Goal: Complete application form: Complete application form

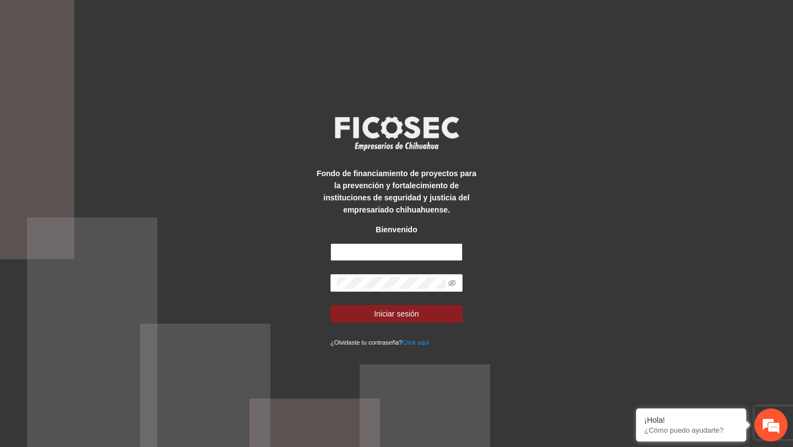
click at [396, 259] on input "text" at bounding box center [396, 252] width 132 height 18
type input "**********"
click at [453, 283] on icon "eye-invisible" at bounding box center [453, 284] width 2 height 2
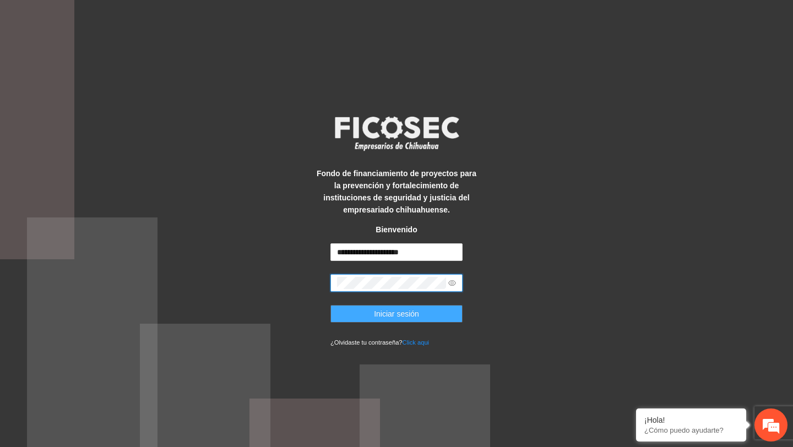
click at [427, 308] on button "Iniciar sesión" at bounding box center [396, 314] width 132 height 18
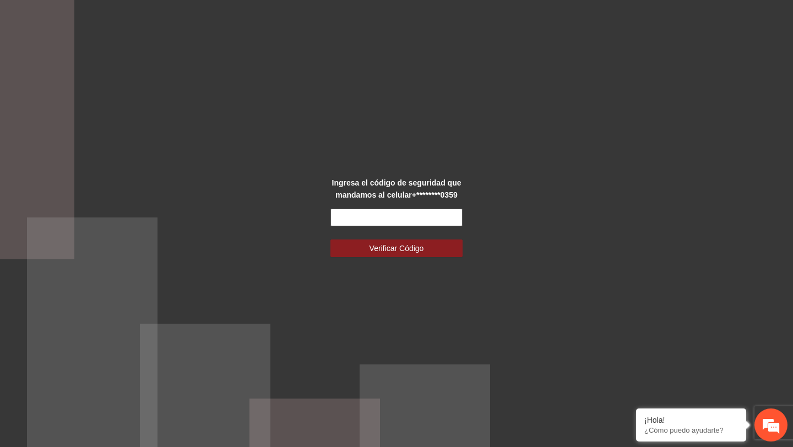
click at [433, 213] on input "text" at bounding box center [396, 218] width 132 height 18
type input "******"
click at [330, 240] on button "Verificar Código" at bounding box center [396, 249] width 132 height 18
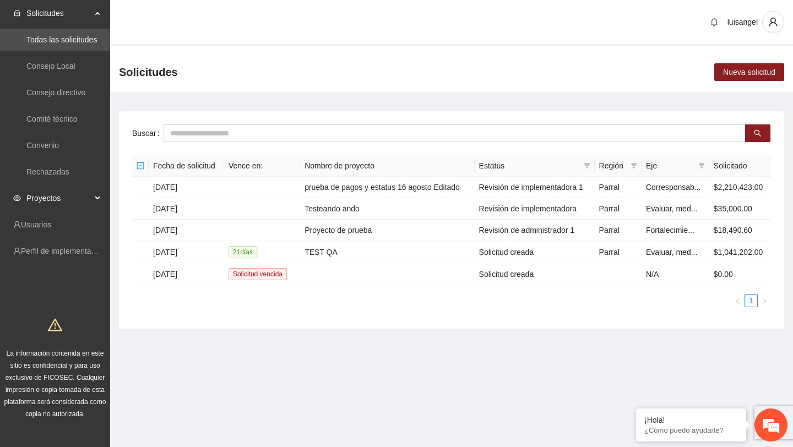
click at [85, 197] on span "Proyectos" at bounding box center [58, 198] width 65 height 22
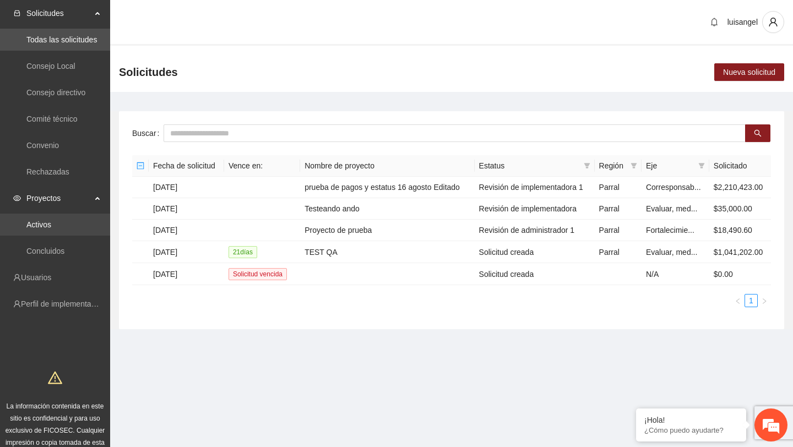
click at [51, 227] on link "Activos" at bounding box center [38, 224] width 25 height 9
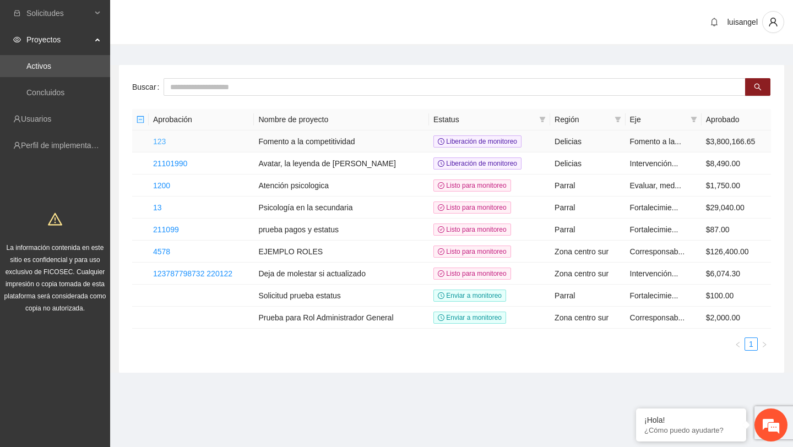
click at [158, 143] on link "123" at bounding box center [159, 141] width 13 height 9
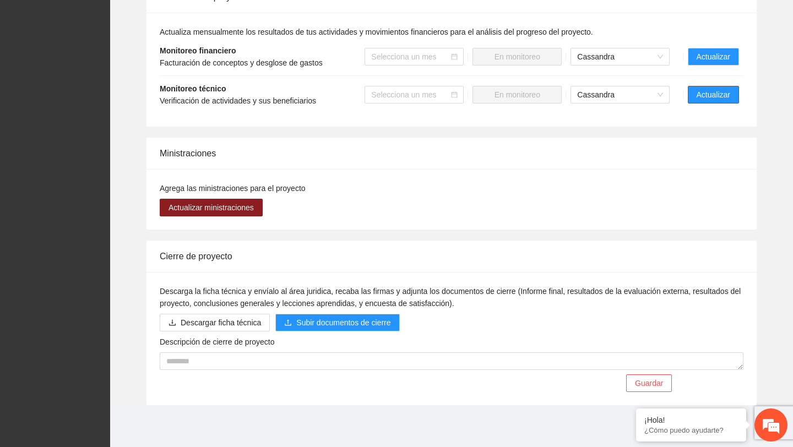
click at [713, 96] on span "Actualizar" at bounding box center [714, 95] width 34 height 12
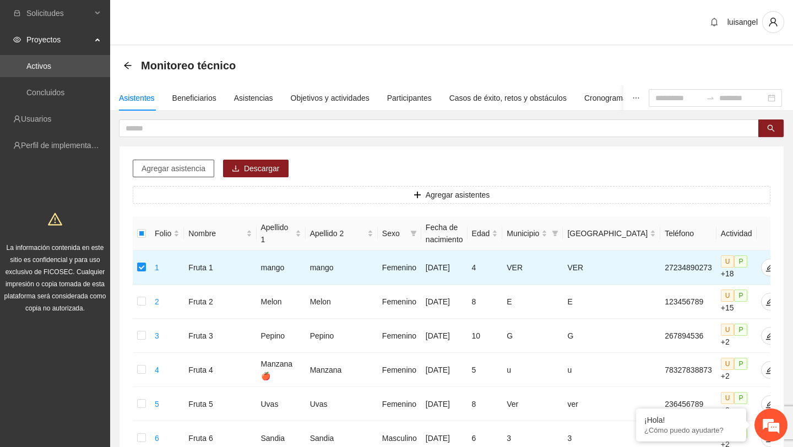
click at [195, 162] on span "Agregar asistencia" at bounding box center [174, 168] width 64 height 12
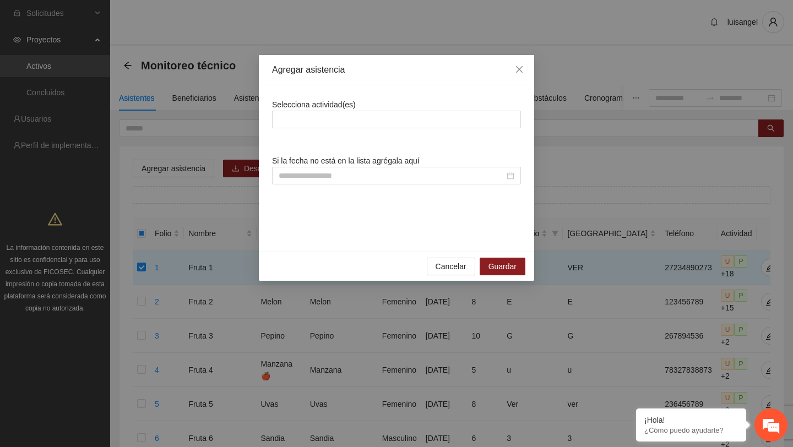
click at [297, 109] on div "Selecciona actividad(es)" at bounding box center [396, 114] width 249 height 30
click at [298, 116] on div at bounding box center [396, 119] width 243 height 13
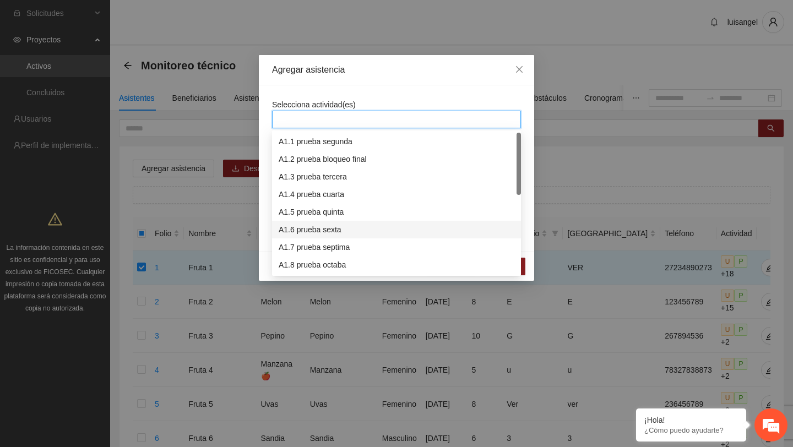
click at [334, 235] on div "A1.6 prueba sexta" at bounding box center [397, 230] width 236 height 12
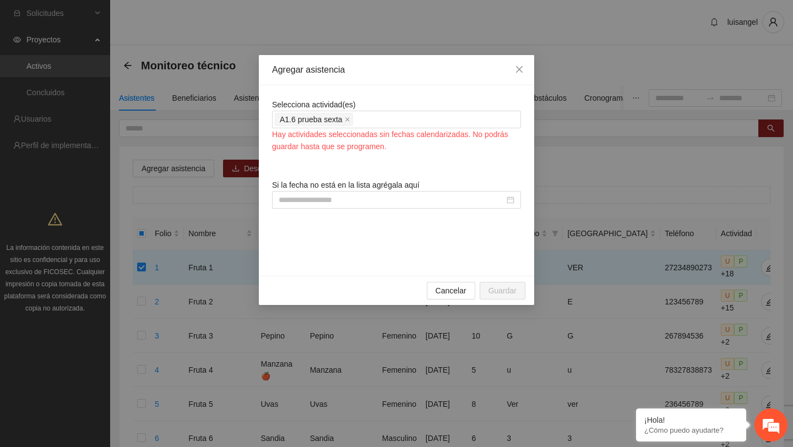
click at [414, 106] on div "Selecciona actividad(es) A1.6 prueba sexta Hay actividades seleccionadas sin fe…" at bounding box center [396, 126] width 249 height 54
click at [519, 70] on icon "close" at bounding box center [519, 69] width 7 height 7
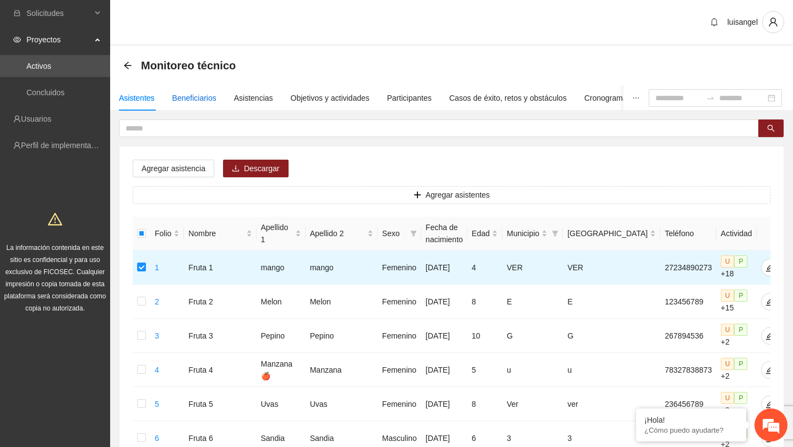
click at [189, 97] on div "Beneficiarios" at bounding box center [194, 98] width 44 height 12
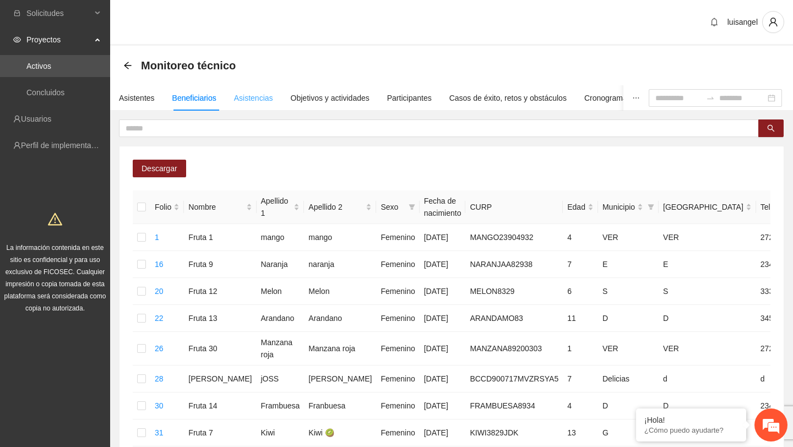
click at [263, 106] on div "Asistencias" at bounding box center [253, 97] width 39 height 25
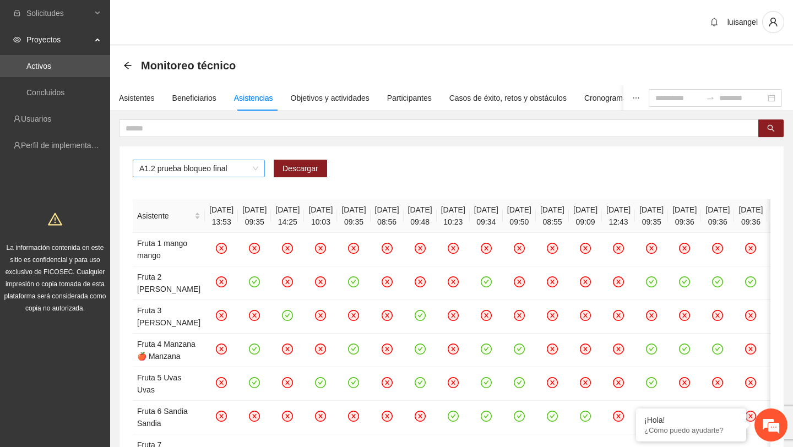
click at [250, 171] on span "A1.2 prueba bloqueo final" at bounding box center [198, 168] width 119 height 17
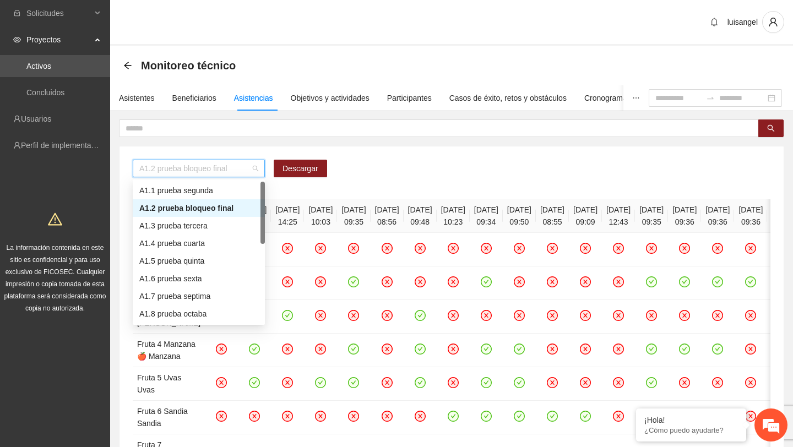
click at [209, 252] on div "A1.5 prueba quinta" at bounding box center [199, 261] width 132 height 18
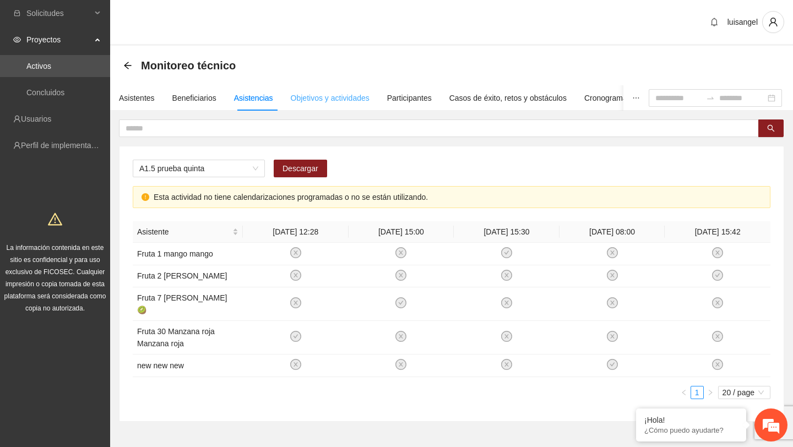
click at [336, 104] on div "Objetivos y actividades" at bounding box center [330, 97] width 79 height 25
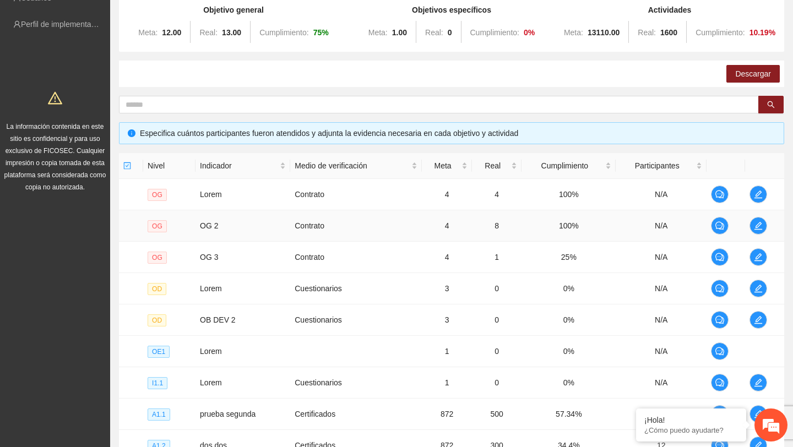
scroll to position [274, 0]
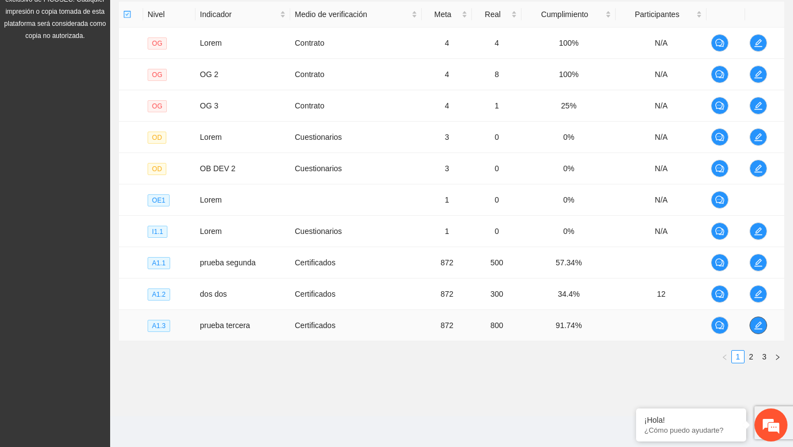
click at [765, 325] on span "edit" at bounding box center [758, 325] width 17 height 9
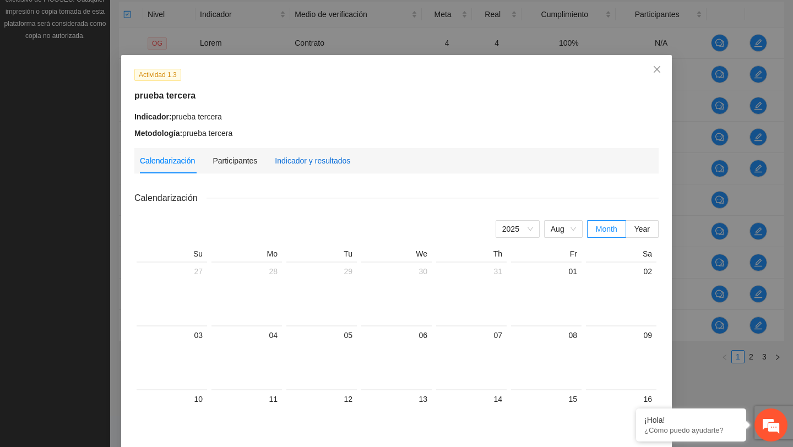
click at [347, 159] on div "Indicador y resultados" at bounding box center [312, 161] width 75 height 12
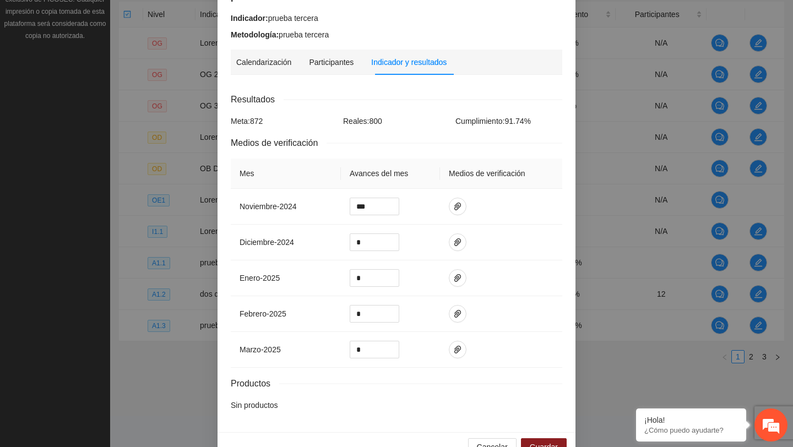
scroll to position [126, 0]
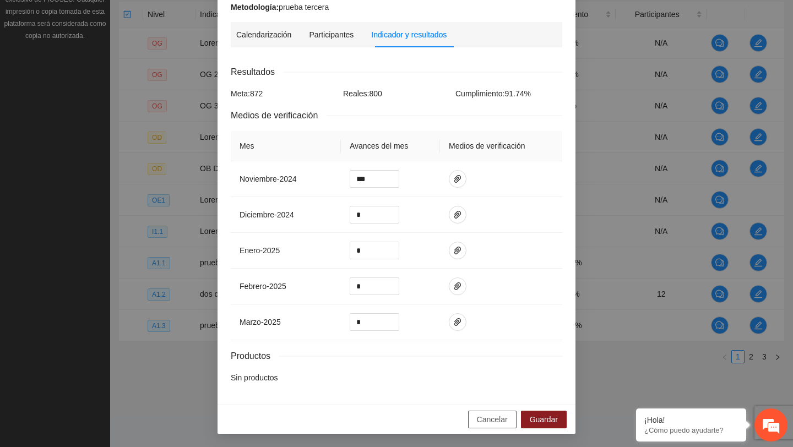
click at [493, 420] on span "Cancelar" at bounding box center [492, 420] width 31 height 12
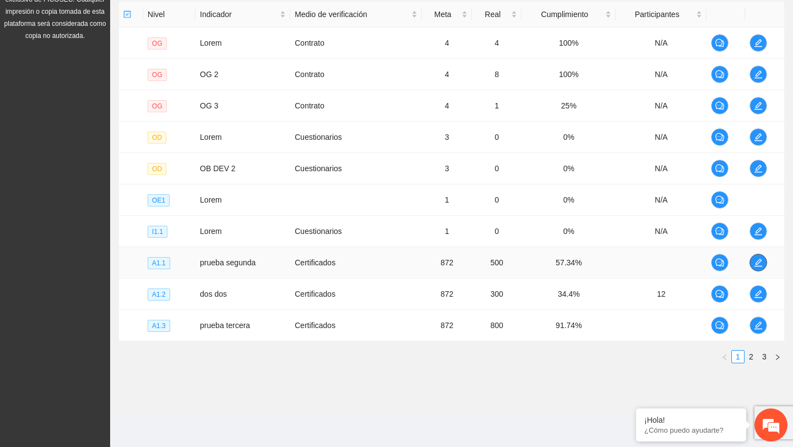
click at [755, 263] on span "edit" at bounding box center [758, 262] width 17 height 9
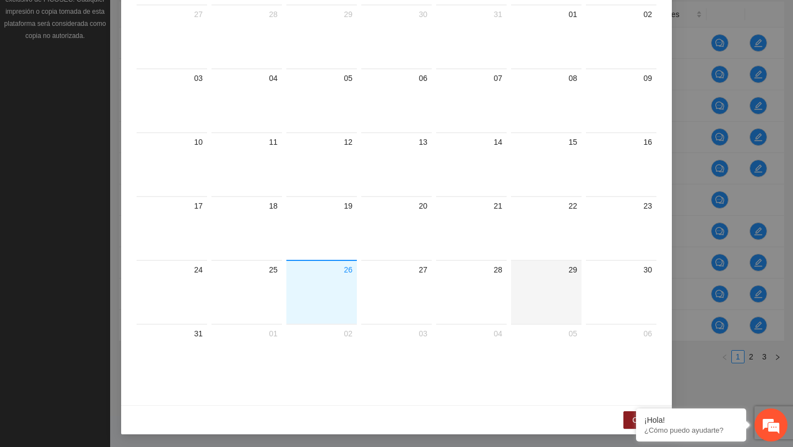
scroll to position [0, 0]
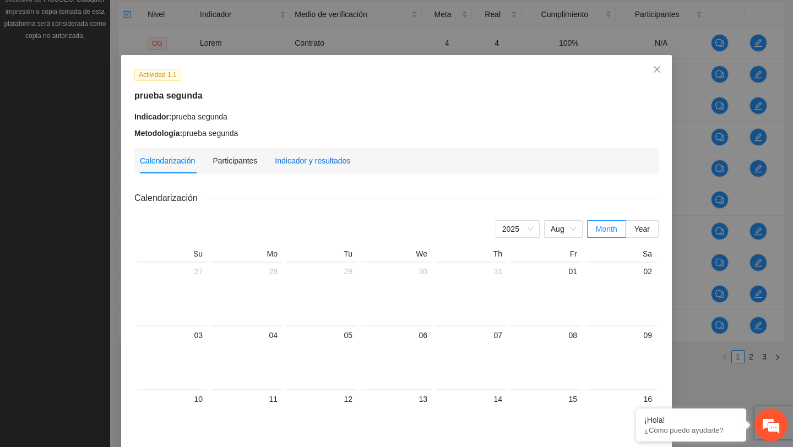
click at [323, 165] on div "Indicador y resultados" at bounding box center [312, 161] width 75 height 12
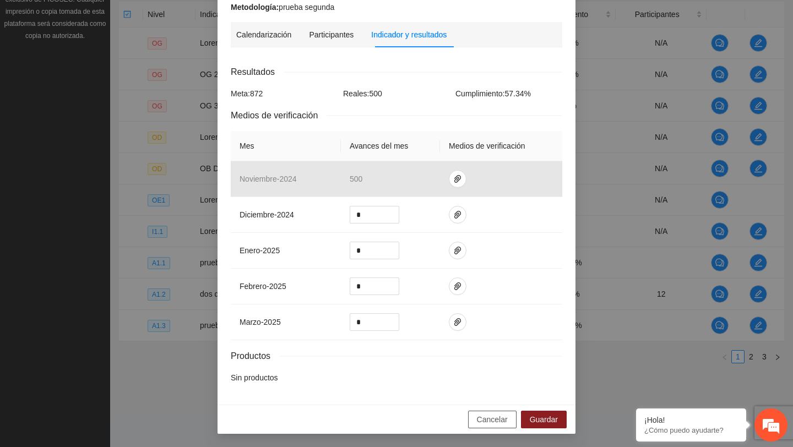
click at [492, 416] on span "Cancelar" at bounding box center [492, 420] width 31 height 12
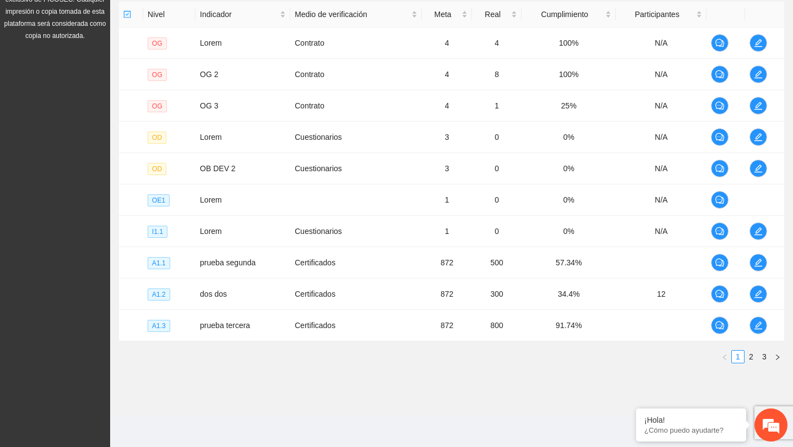
scroll to position [71, 0]
click at [755, 358] on link "2" at bounding box center [751, 357] width 12 height 12
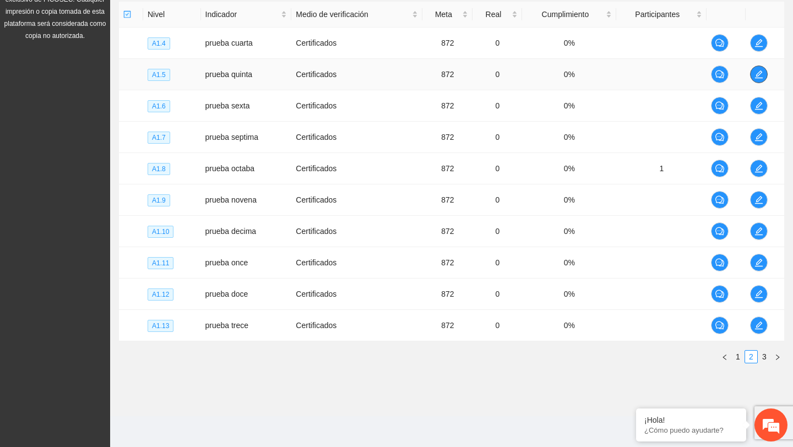
click at [763, 73] on icon "edit" at bounding box center [758, 74] width 9 height 9
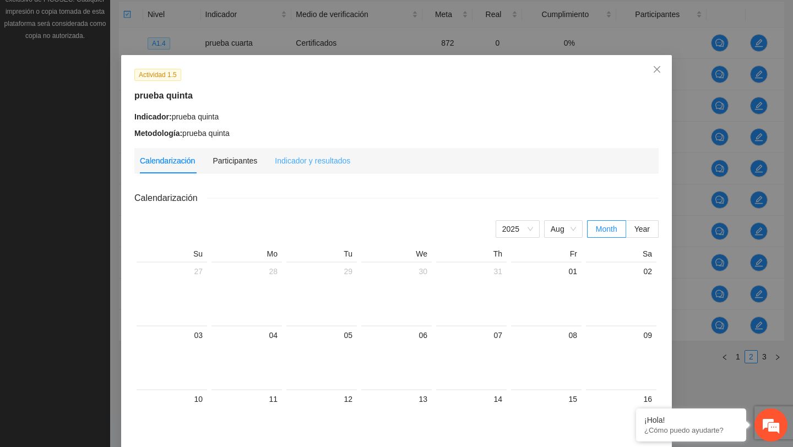
click at [322, 166] on div "Indicador y resultados" at bounding box center [312, 160] width 75 height 25
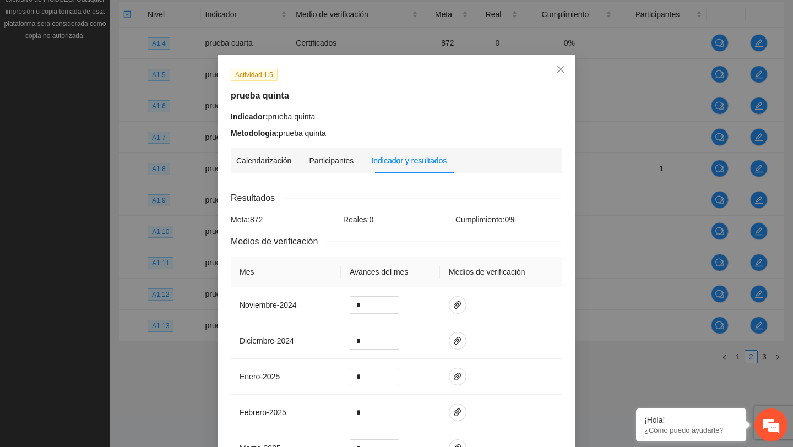
scroll to position [126, 0]
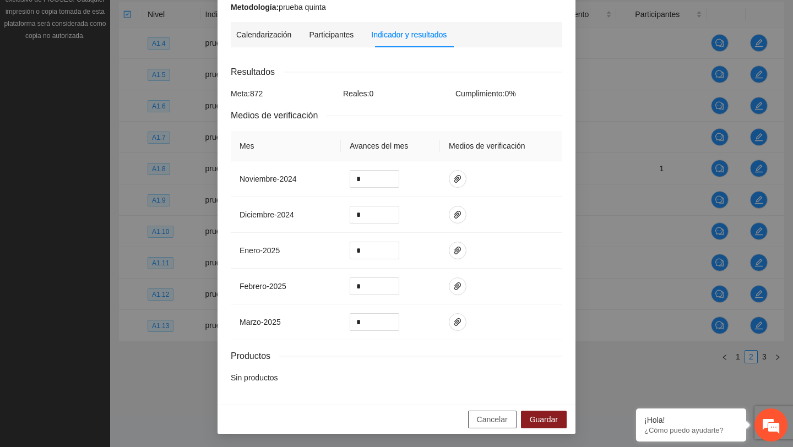
click at [494, 427] on button "Cancelar" at bounding box center [492, 420] width 48 height 18
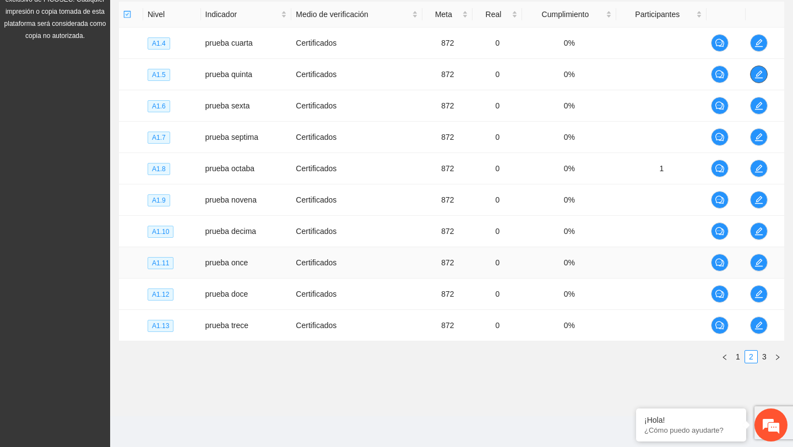
scroll to position [232, 0]
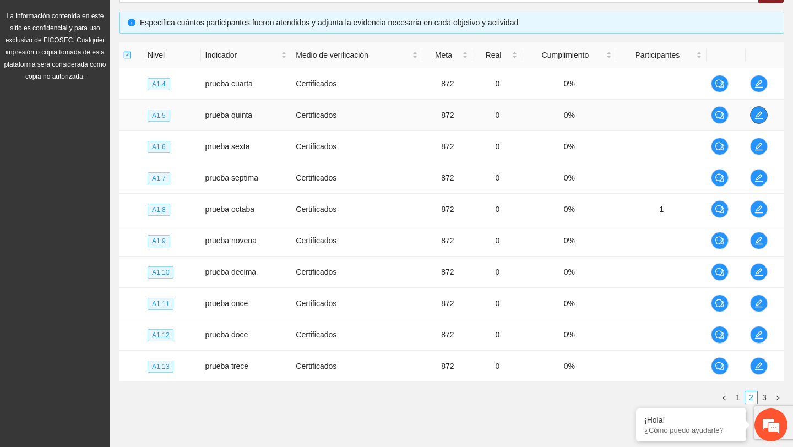
click at [761, 120] on icon "edit" at bounding box center [758, 115] width 9 height 9
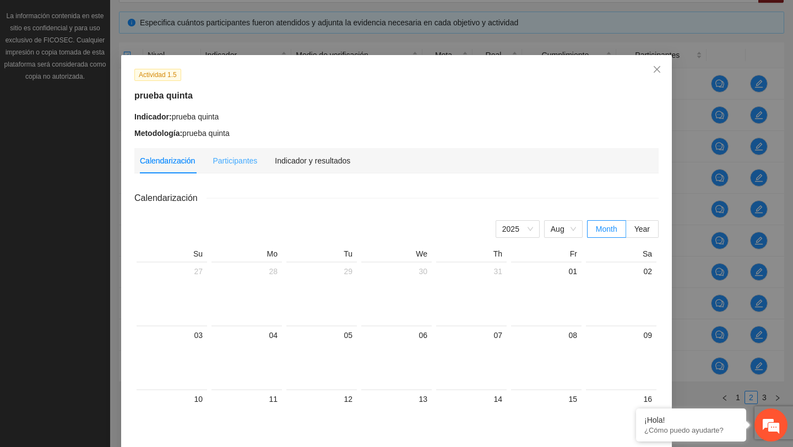
click at [350, 166] on div "Indicador y resultados" at bounding box center [312, 160] width 75 height 25
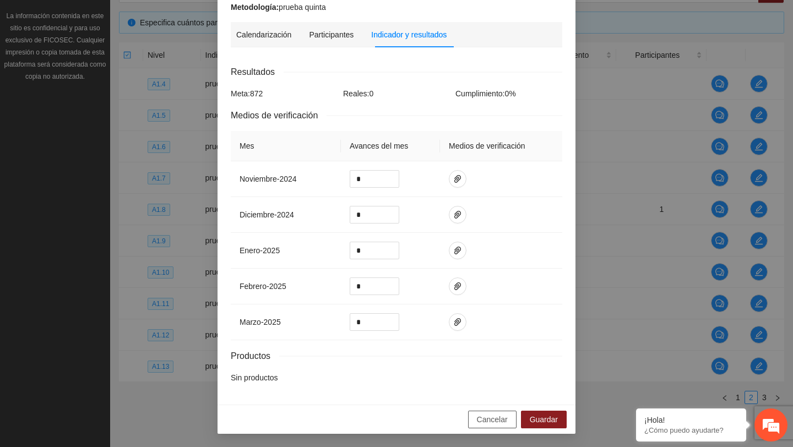
click at [488, 422] on span "Cancelar" at bounding box center [492, 420] width 31 height 12
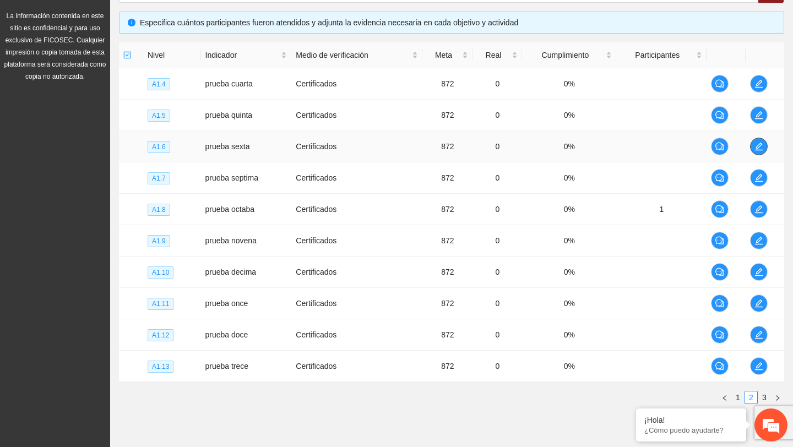
click at [761, 140] on button "button" at bounding box center [759, 147] width 18 height 18
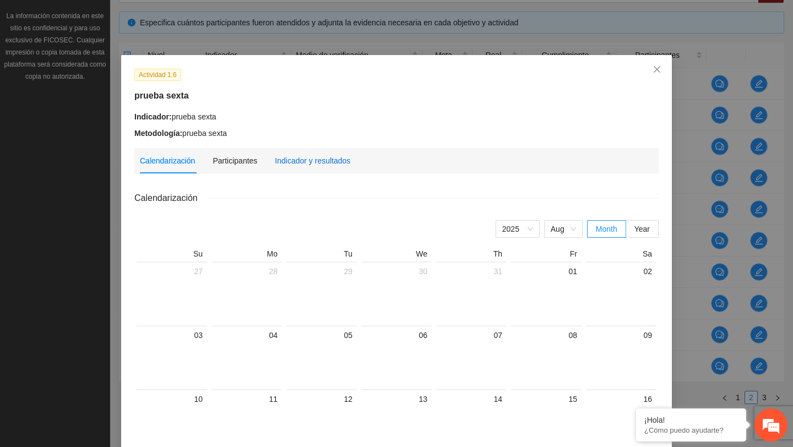
click at [338, 164] on div "Indicador y resultados" at bounding box center [312, 161] width 75 height 12
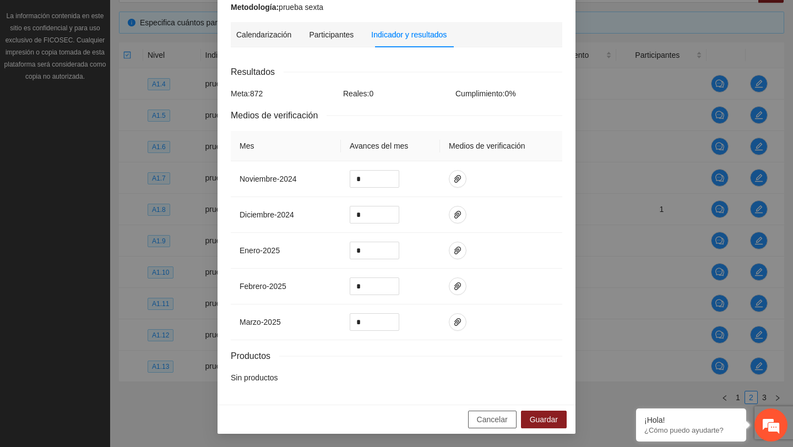
click at [489, 418] on span "Cancelar" at bounding box center [492, 420] width 31 height 12
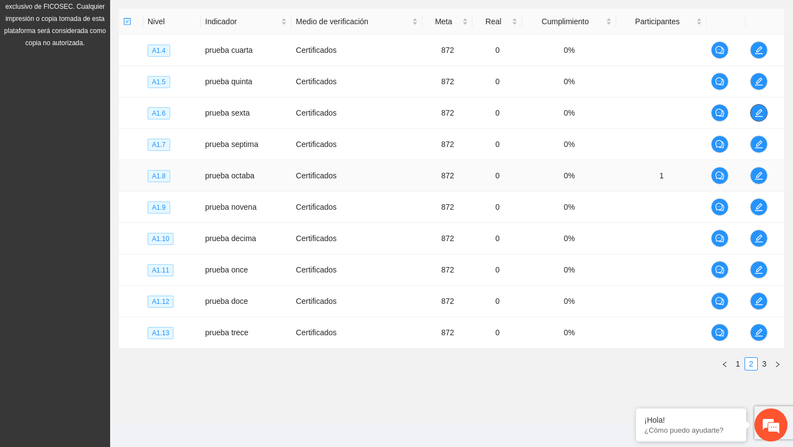
scroll to position [274, 0]
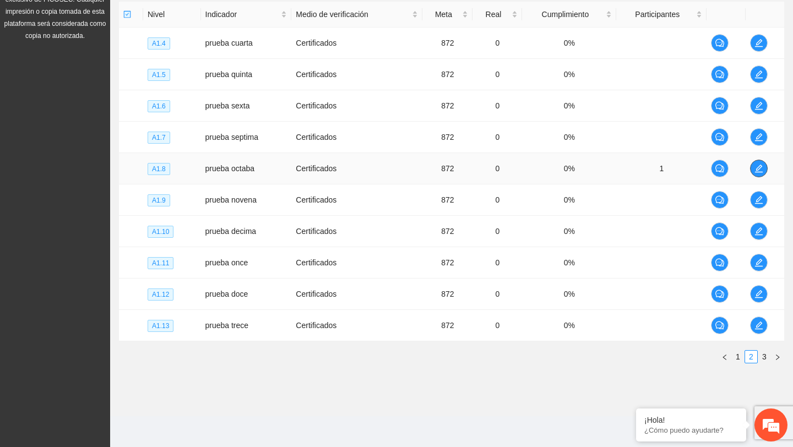
click at [762, 165] on icon "edit" at bounding box center [758, 169] width 8 height 8
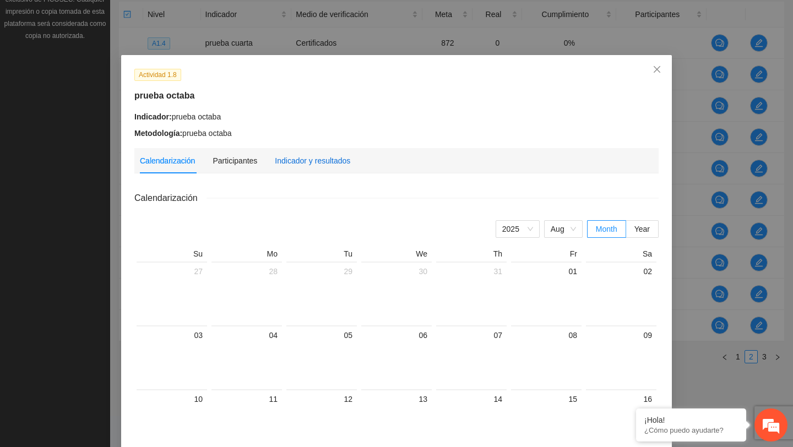
click at [335, 155] on div "Indicador y resultados" at bounding box center [312, 161] width 75 height 12
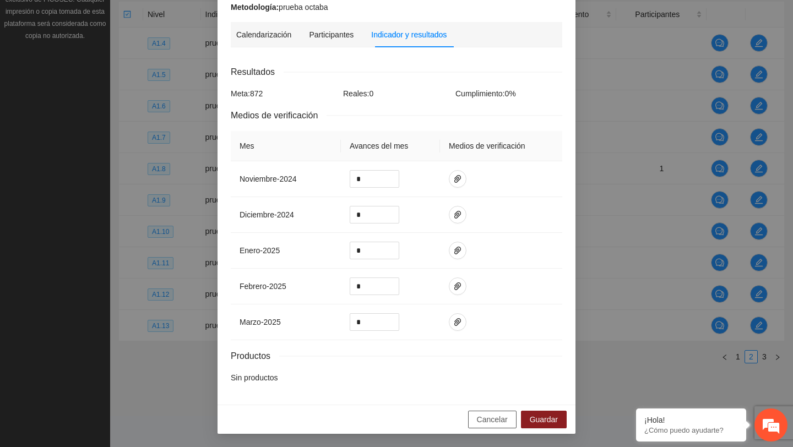
click at [496, 419] on span "Cancelar" at bounding box center [492, 420] width 31 height 12
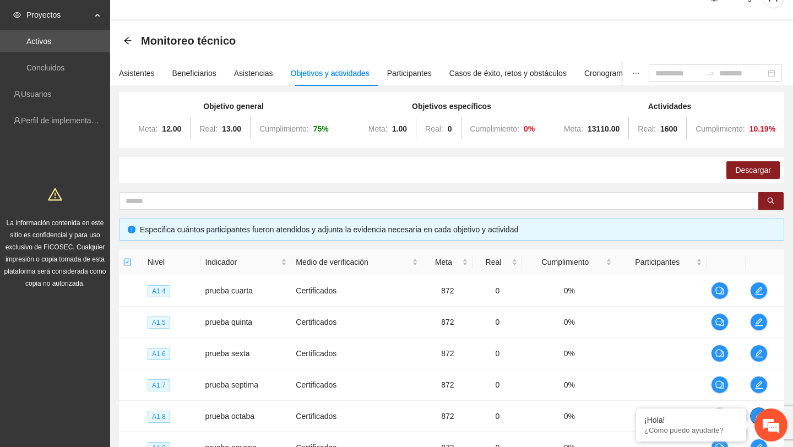
scroll to position [7, 0]
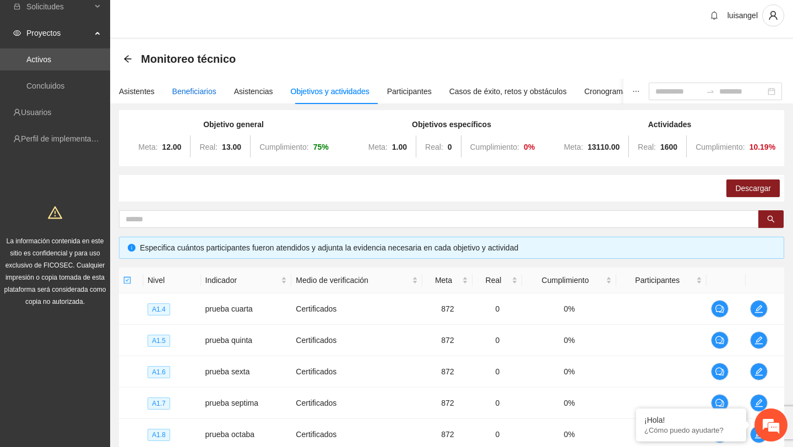
click at [198, 93] on div "Beneficiarios" at bounding box center [194, 91] width 44 height 12
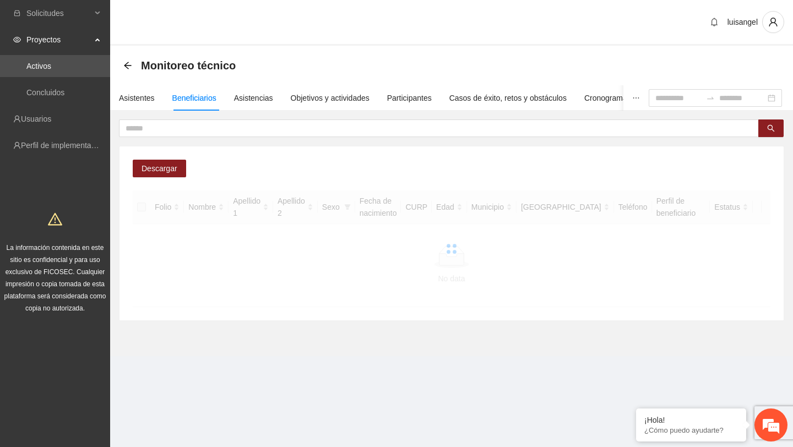
scroll to position [0, 0]
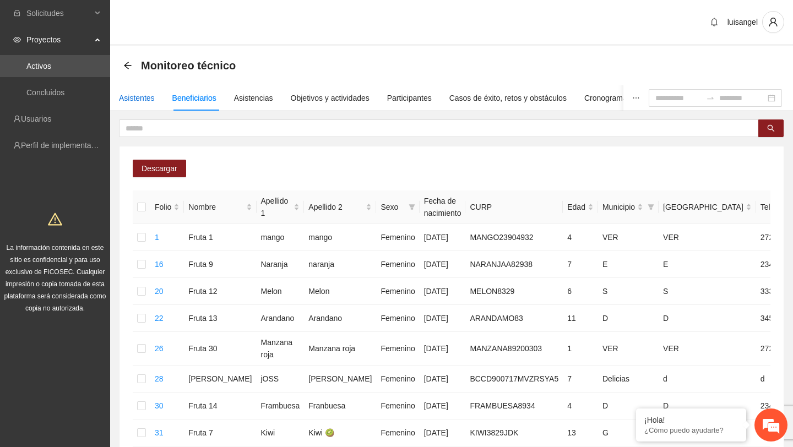
click at [140, 101] on div "Asistentes" at bounding box center [137, 98] width 36 height 12
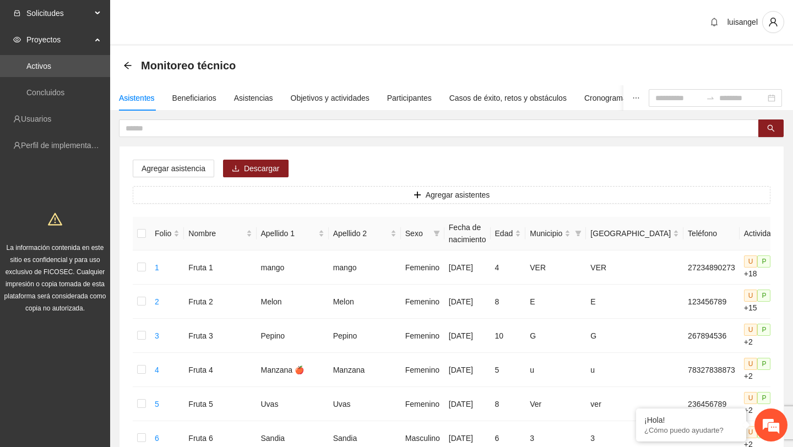
click at [99, 17] on div "Solicitudes" at bounding box center [55, 13] width 110 height 22
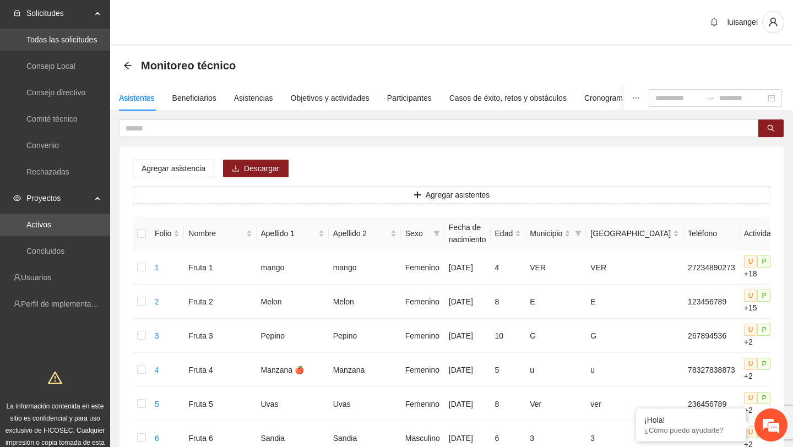
click at [74, 41] on link "Todas las solicitudes" at bounding box center [61, 39] width 70 height 9
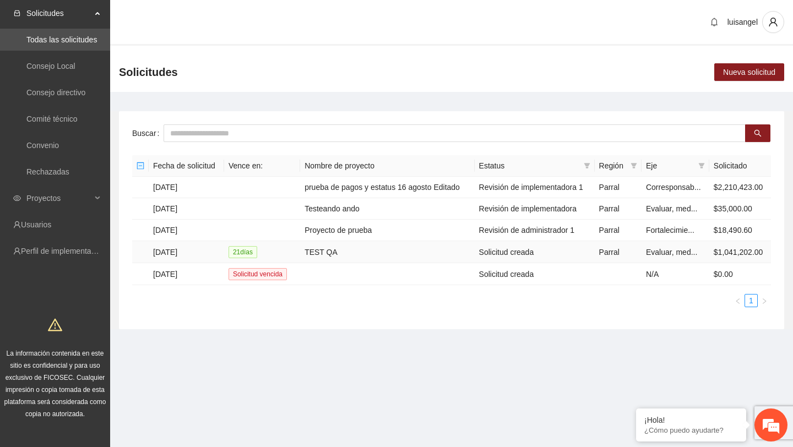
click at [324, 251] on td "TEST QA" at bounding box center [387, 252] width 174 height 22
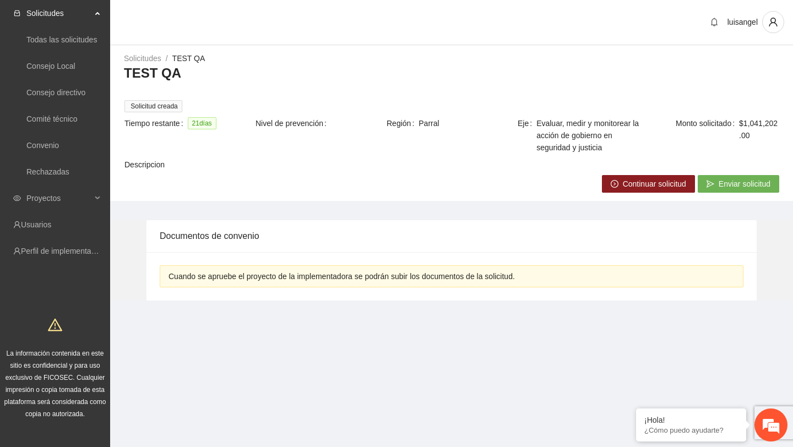
click at [659, 191] on button "Continuar solicitud" at bounding box center [648, 184] width 93 height 18
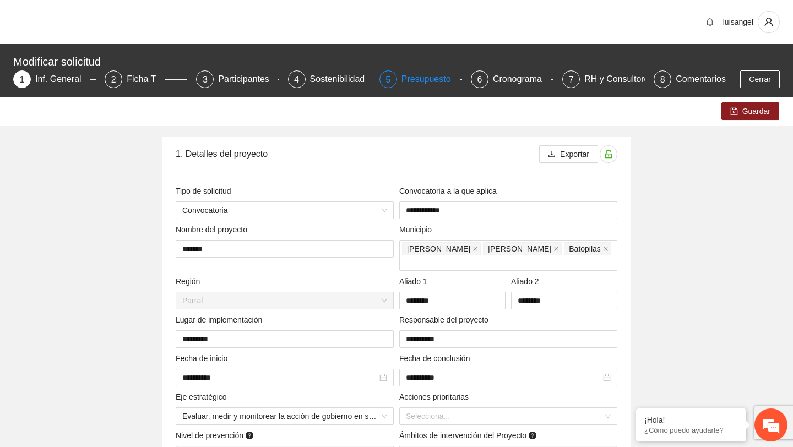
click at [430, 77] on div "Presupuesto" at bounding box center [430, 79] width 58 height 18
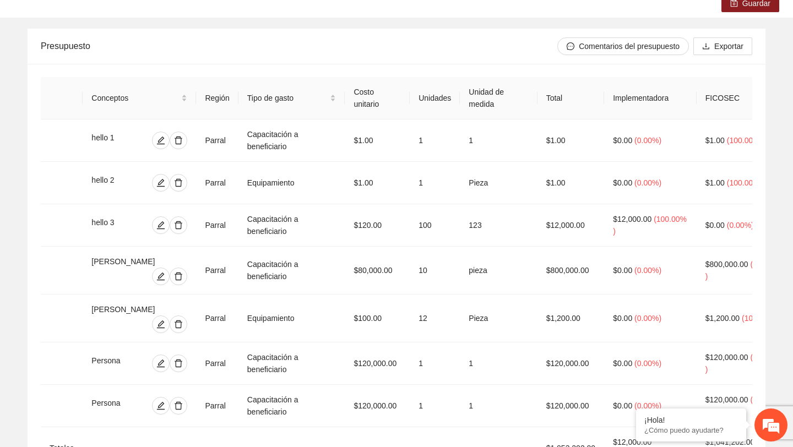
scroll to position [214, 0]
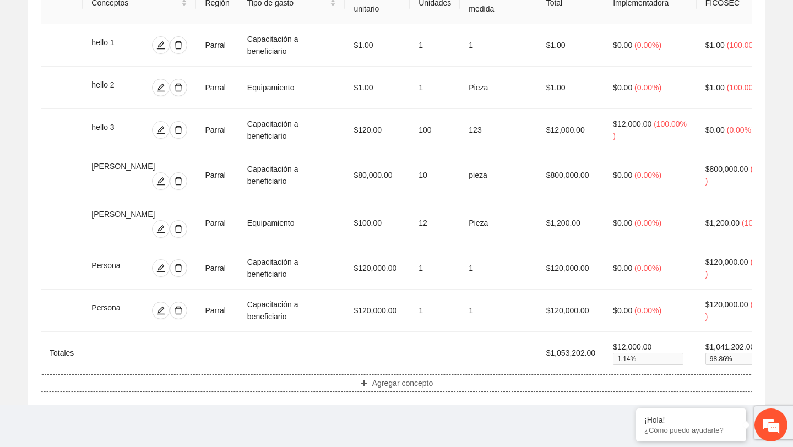
click at [403, 379] on span "Agregar concepto" at bounding box center [402, 383] width 61 height 12
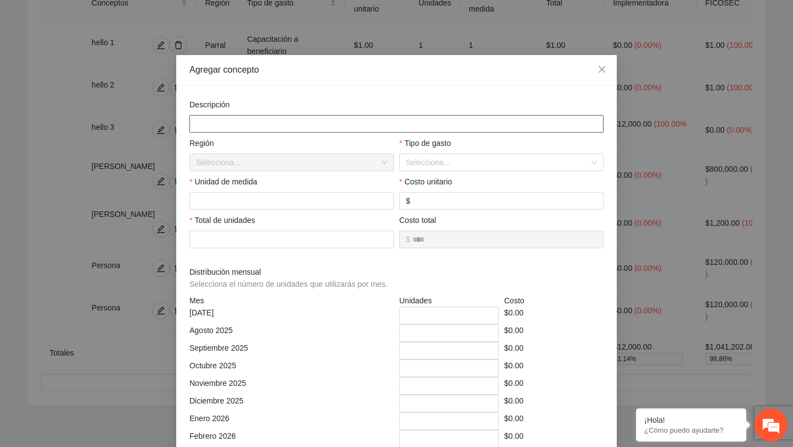
click at [320, 127] on input "text" at bounding box center [396, 124] width 414 height 18
type input "*******"
click at [450, 162] on input "search" at bounding box center [497, 162] width 183 height 17
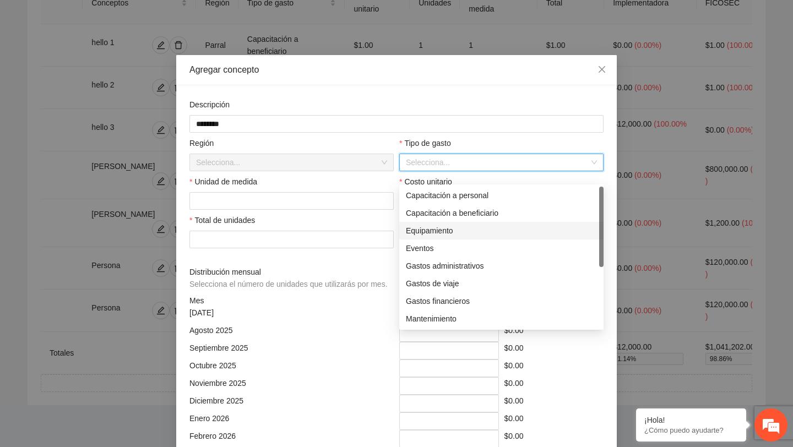
click at [438, 225] on div "Equipamiento" at bounding box center [501, 231] width 191 height 12
type input "*****"
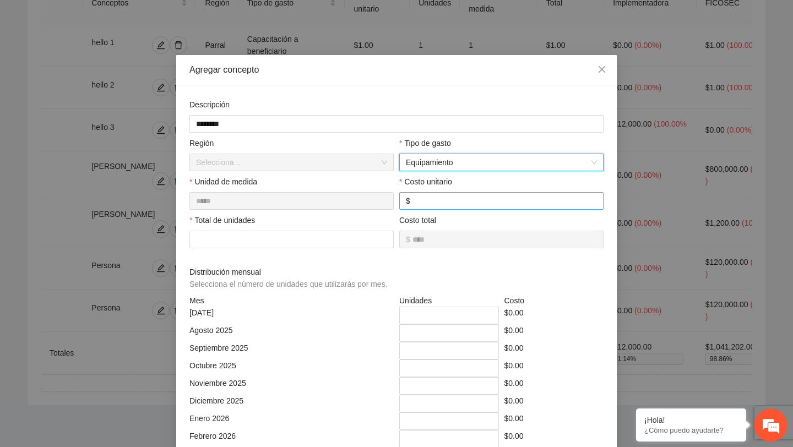
click at [446, 194] on span "$" at bounding box center [501, 201] width 204 height 18
type input "***"
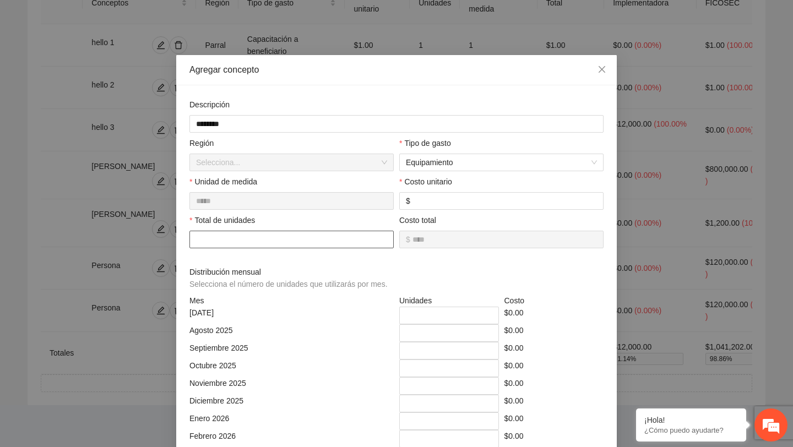
click at [307, 243] on input "number" at bounding box center [291, 240] width 204 height 18
type input "*"
type input "******"
type input "*"
click at [422, 314] on input "*" at bounding box center [449, 316] width 100 height 18
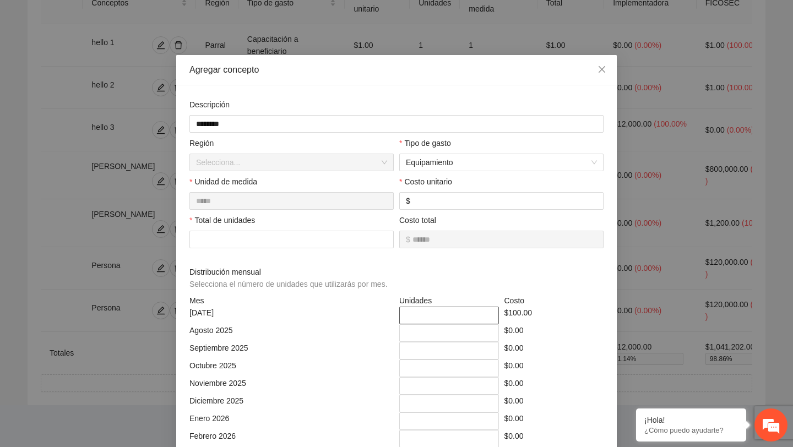
type input "*"
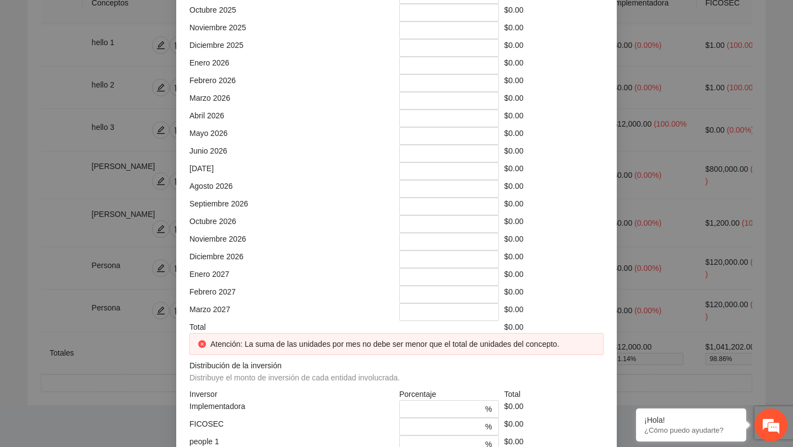
scroll to position [457, 0]
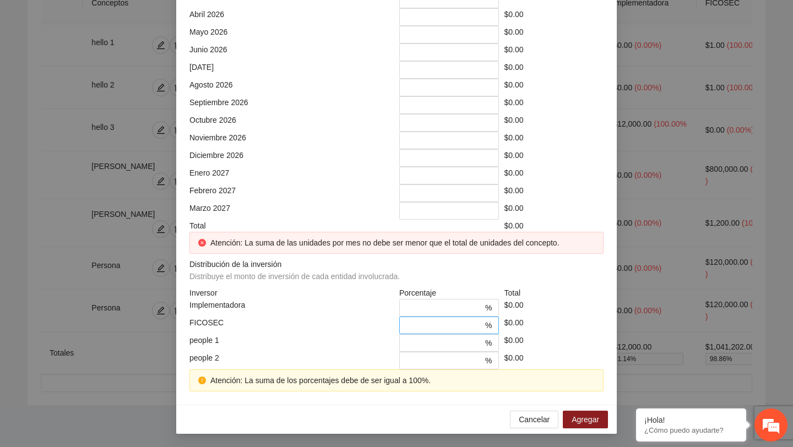
click at [422, 323] on input "*" at bounding box center [444, 325] width 77 height 12
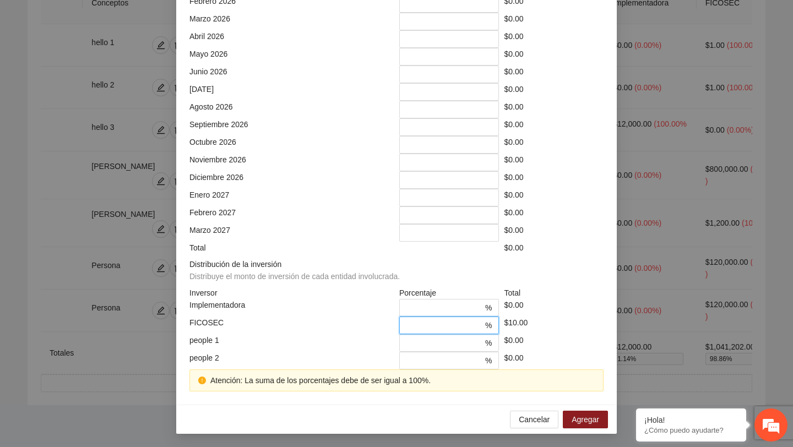
scroll to position [413, 0]
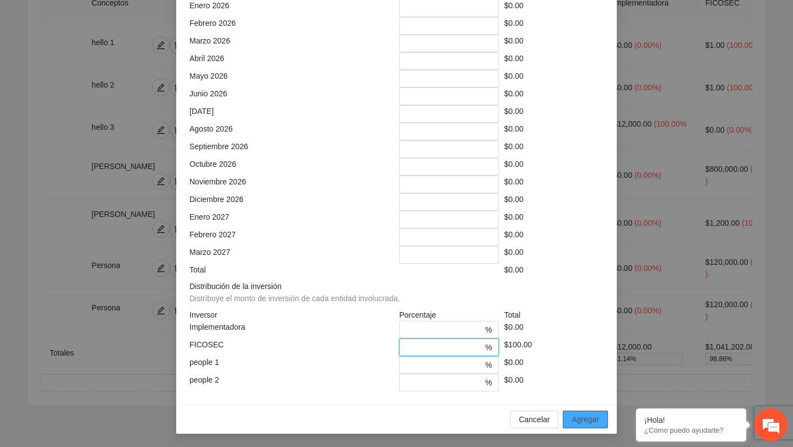
type input "***"
click at [577, 427] on button "Agregar" at bounding box center [585, 420] width 45 height 18
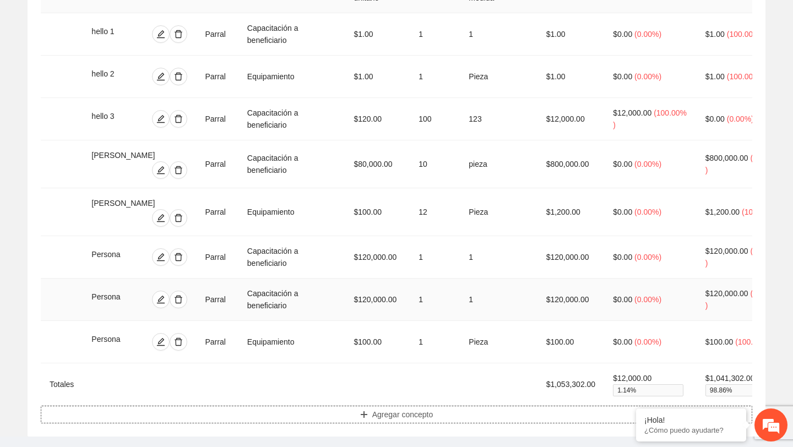
scroll to position [0, 0]
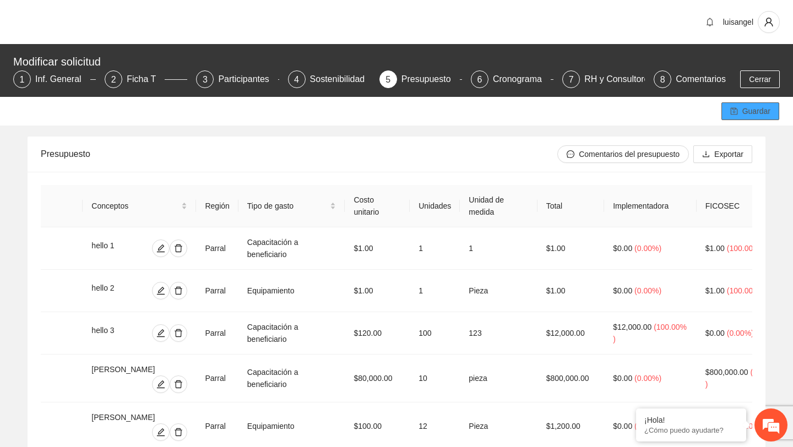
click at [742, 113] on span "Guardar" at bounding box center [756, 111] width 28 height 12
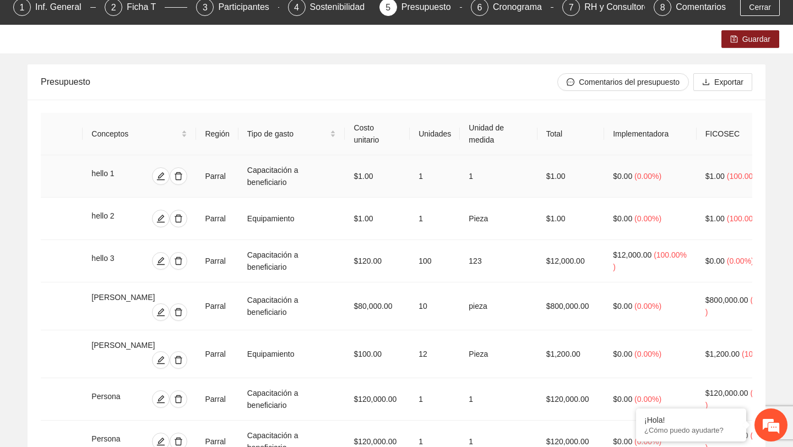
scroll to position [262, 0]
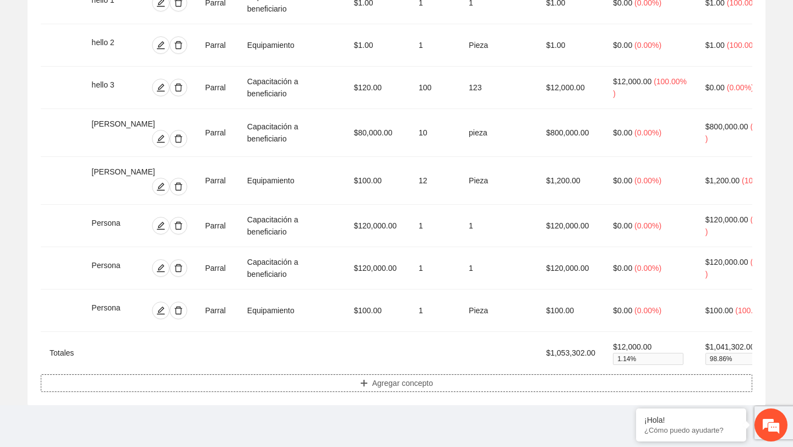
click at [309, 379] on button "Agregar concepto" at bounding box center [397, 383] width 712 height 18
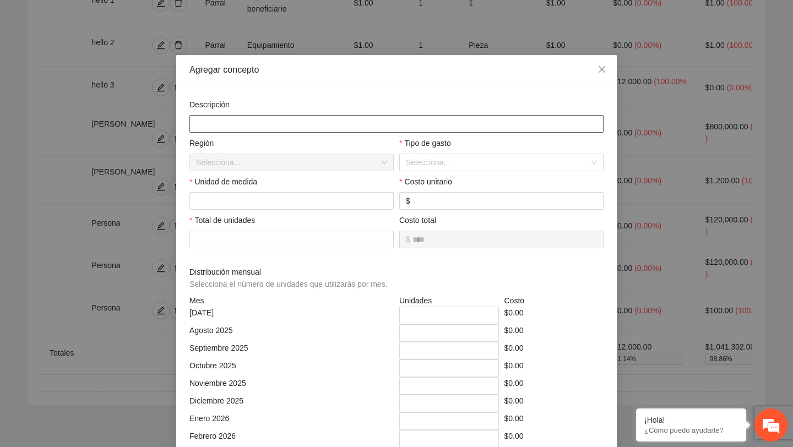
click at [297, 117] on input "text" at bounding box center [396, 124] width 414 height 18
type input "**********"
click at [438, 170] on input "search" at bounding box center [497, 162] width 183 height 17
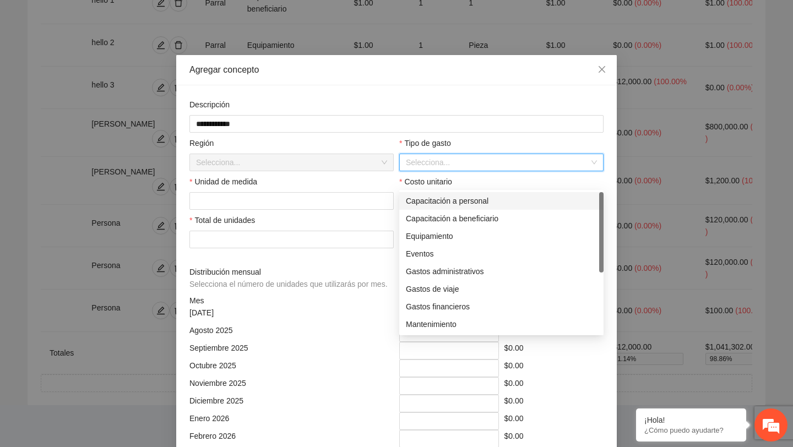
scroll to position [0, 0]
click at [419, 213] on div "Capacitación a beneficiario" at bounding box center [501, 219] width 191 height 12
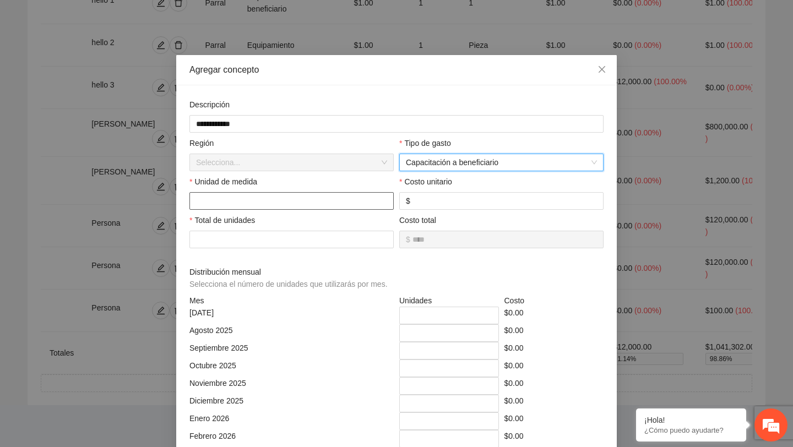
click at [267, 203] on input "text" at bounding box center [291, 201] width 204 height 18
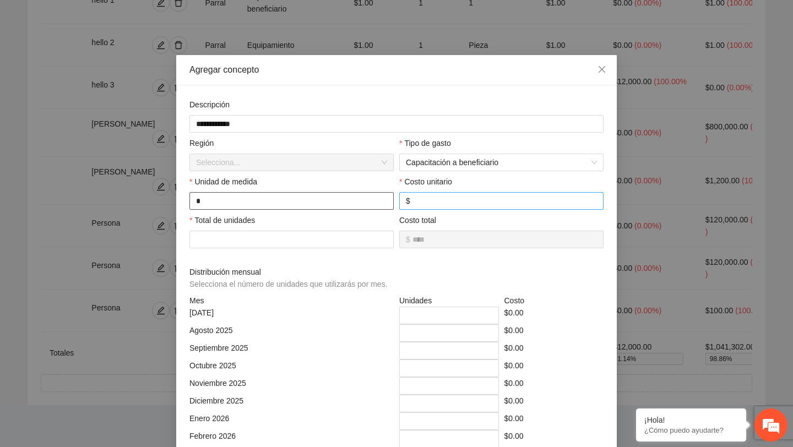
type input "*"
click at [441, 198] on input "number" at bounding box center [504, 201] width 184 height 12
type input "***"
click at [297, 240] on input "number" at bounding box center [291, 240] width 204 height 18
type input "*"
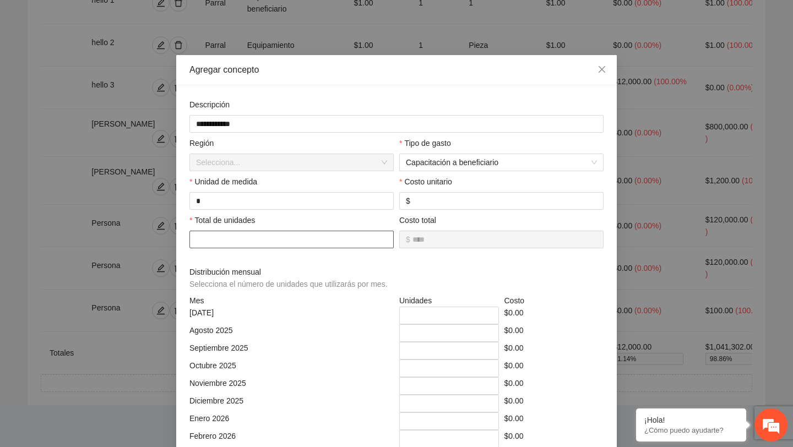
type input "******"
type input "*"
click at [431, 316] on input "*" at bounding box center [449, 316] width 100 height 18
type input "*"
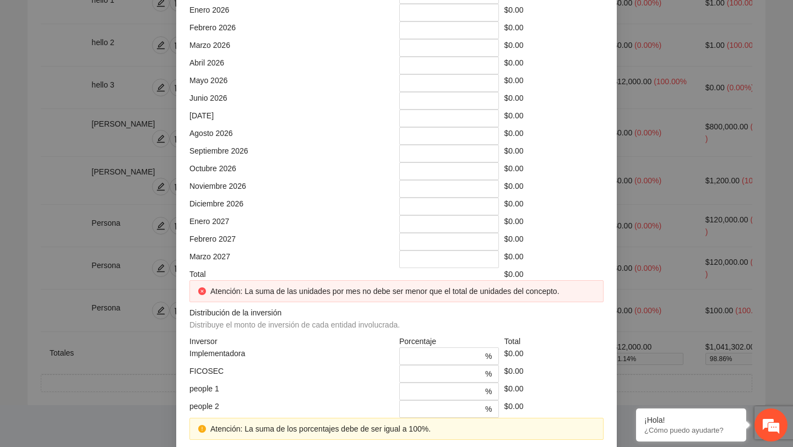
scroll to position [457, 0]
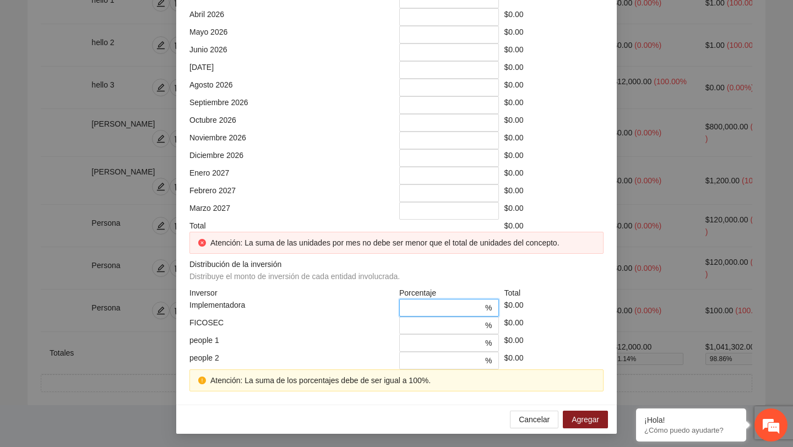
click at [417, 304] on input "*" at bounding box center [444, 308] width 77 height 12
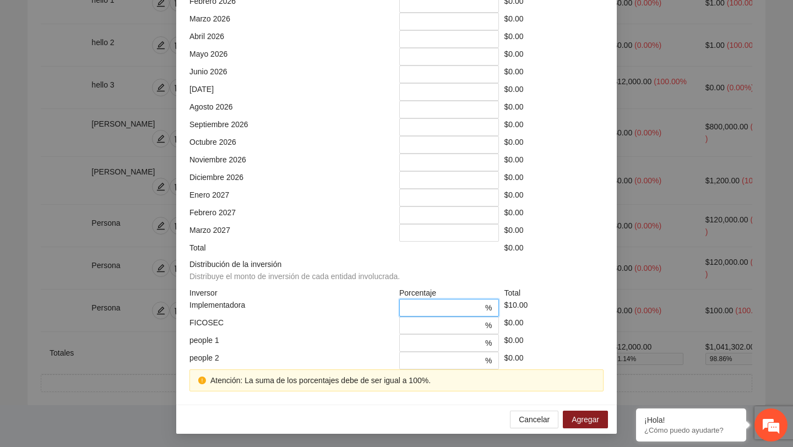
scroll to position [413, 0]
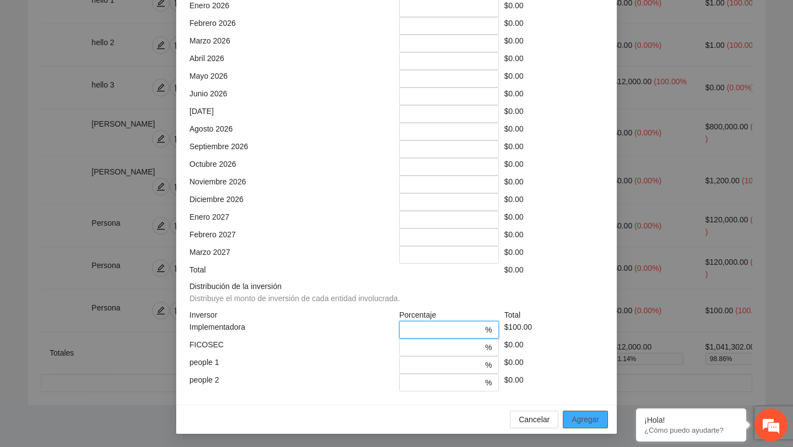
type input "***"
click at [575, 416] on span "Agregar" at bounding box center [586, 420] width 28 height 12
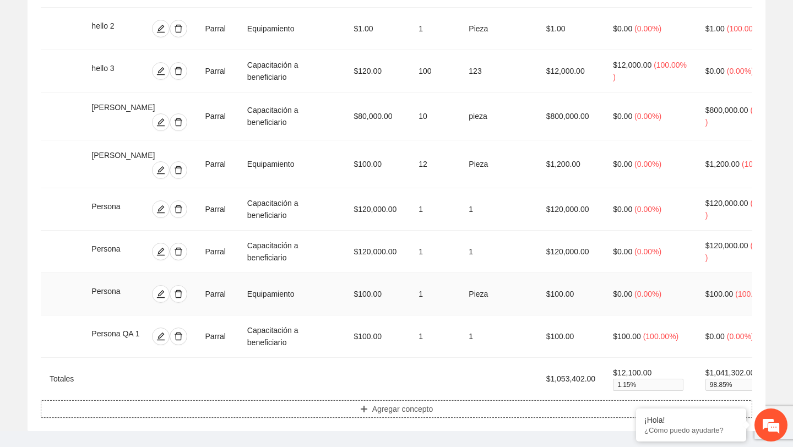
scroll to position [0, 0]
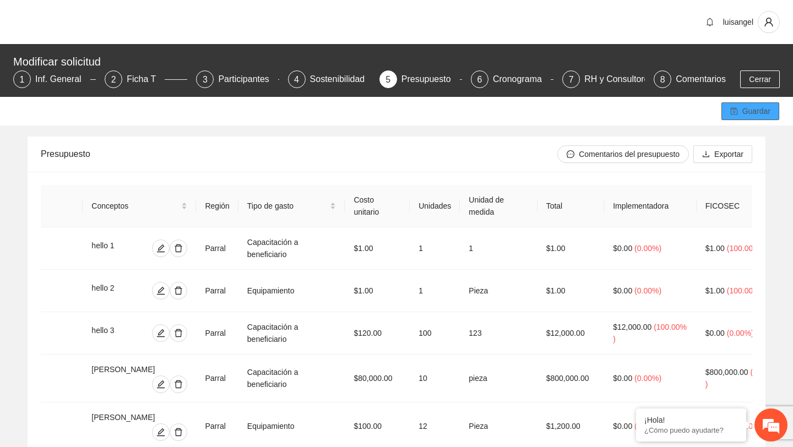
click at [764, 113] on span "Guardar" at bounding box center [756, 111] width 28 height 12
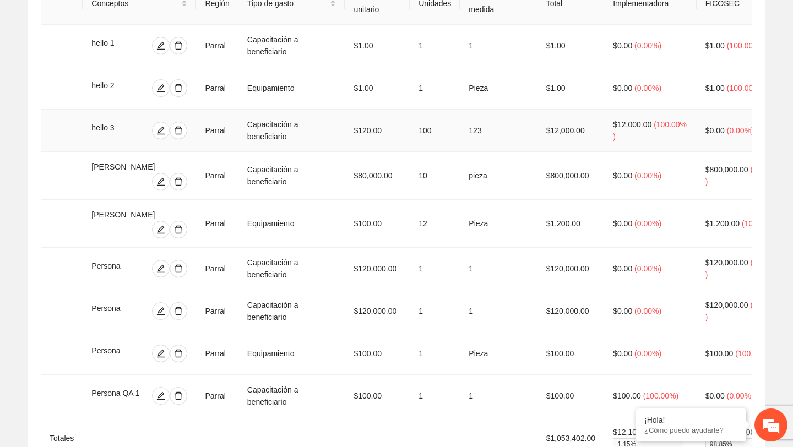
scroll to position [283, 0]
